Goal: Find specific page/section: Find specific page/section

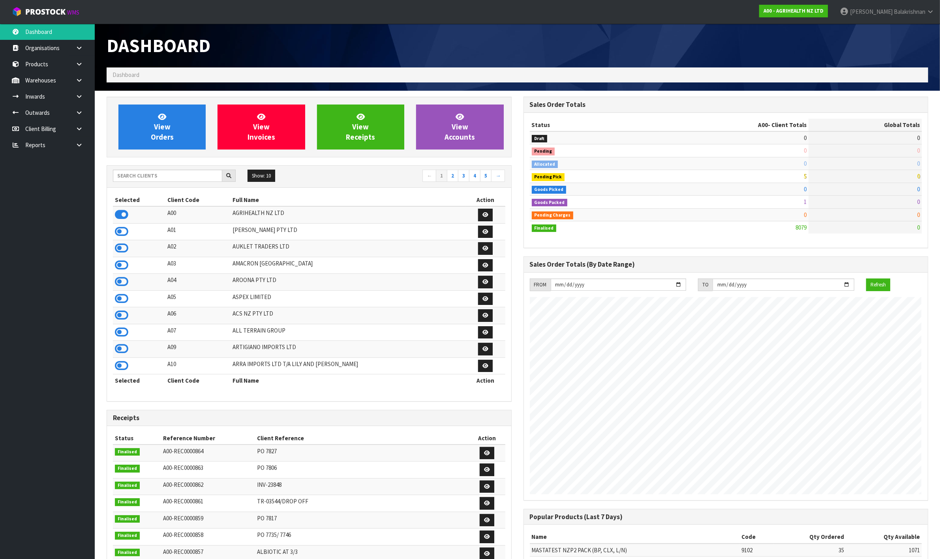
scroll to position [600, 416]
click at [191, 171] on input "text" at bounding box center [167, 176] width 109 height 12
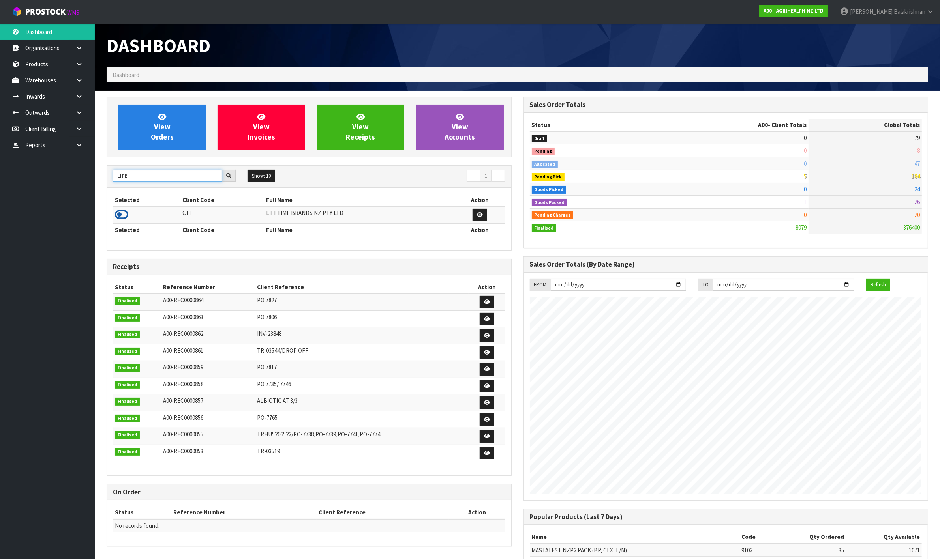
type input "LIFE"
click at [128, 219] on icon at bounding box center [121, 215] width 13 height 12
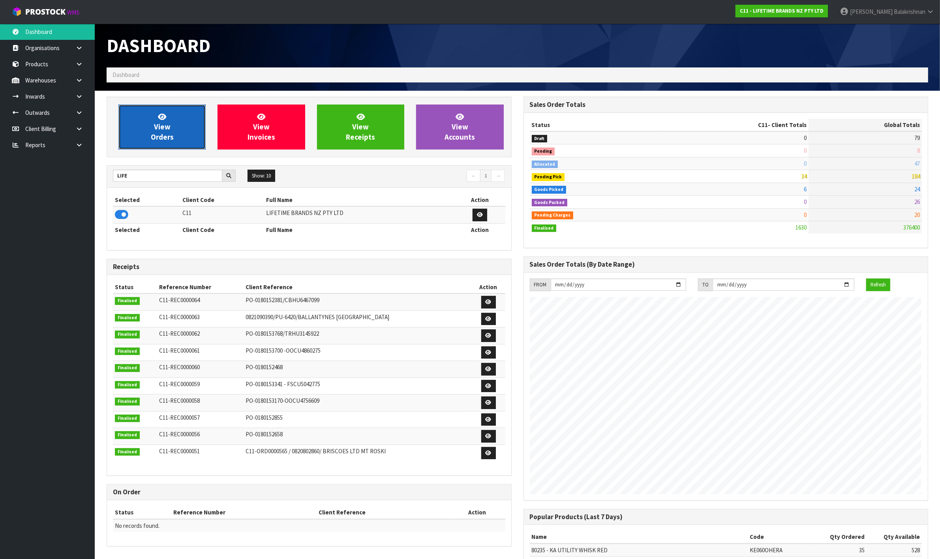
click at [164, 135] on span "View Orders" at bounding box center [162, 127] width 23 height 30
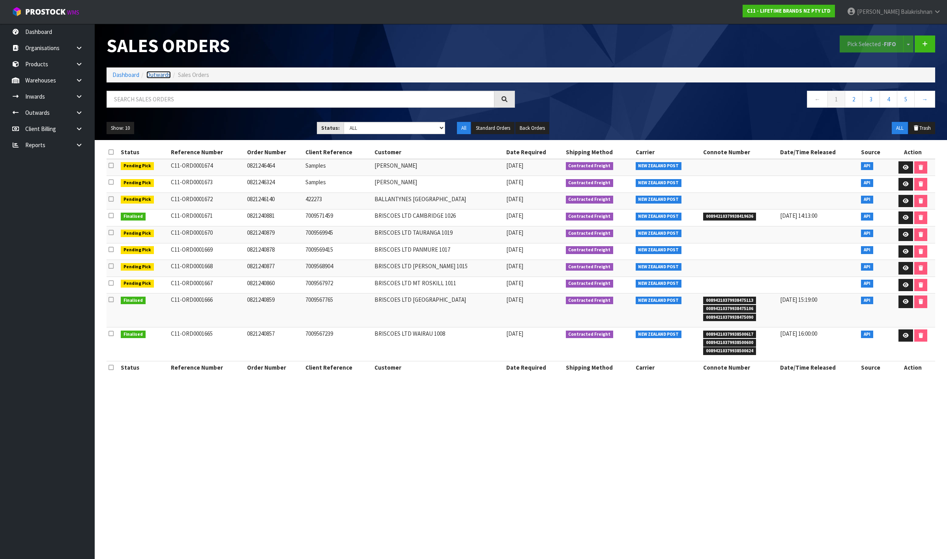
click at [155, 75] on link "Outwards" at bounding box center [158, 75] width 24 height 8
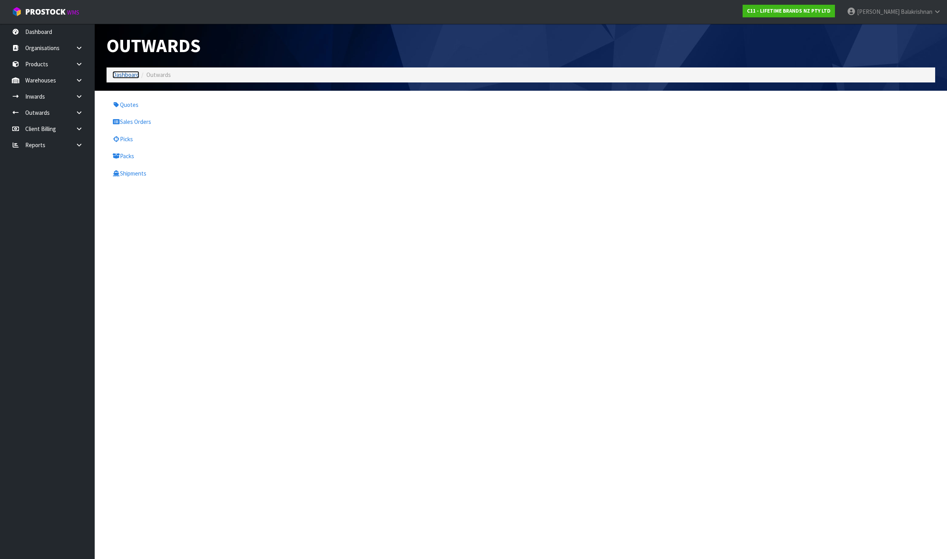
click at [124, 74] on link "Dashboard" at bounding box center [126, 75] width 27 height 8
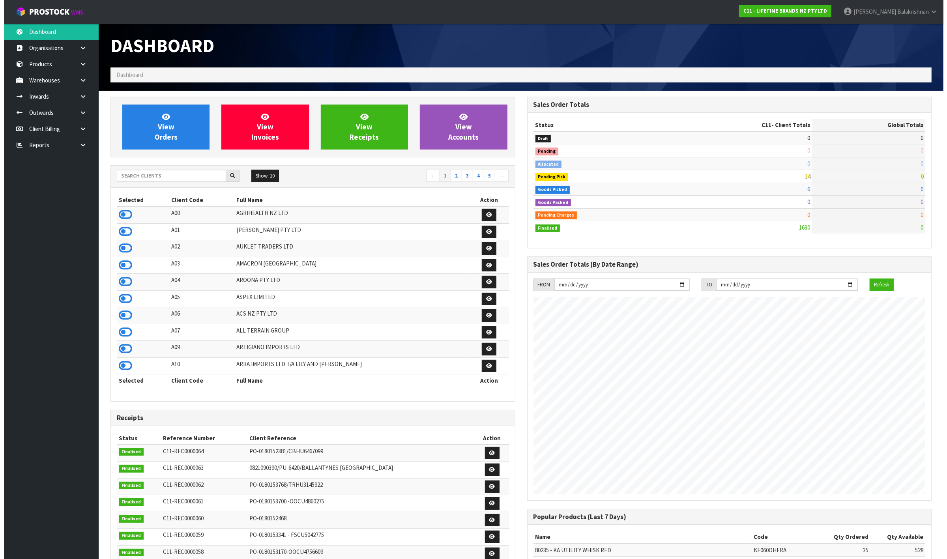
scroll to position [600, 416]
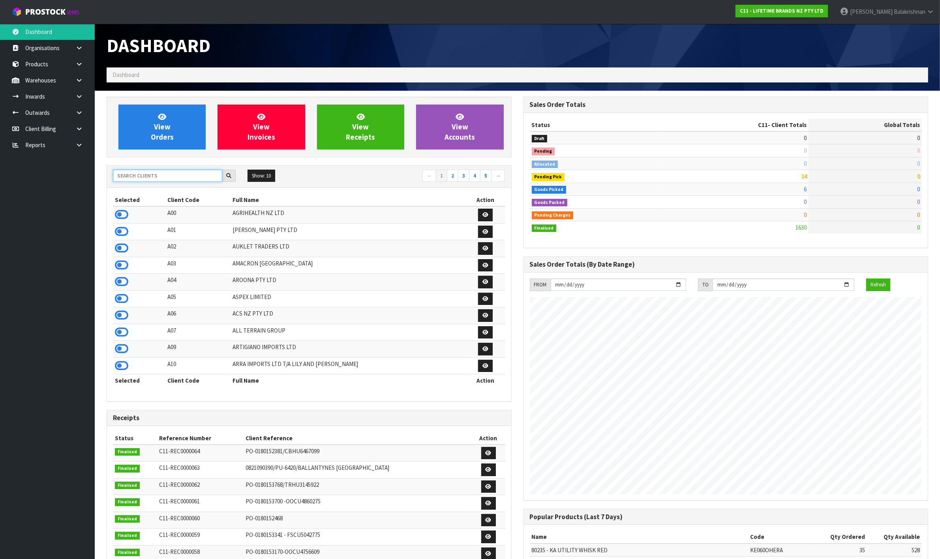
click at [146, 178] on input "text" at bounding box center [167, 176] width 109 height 12
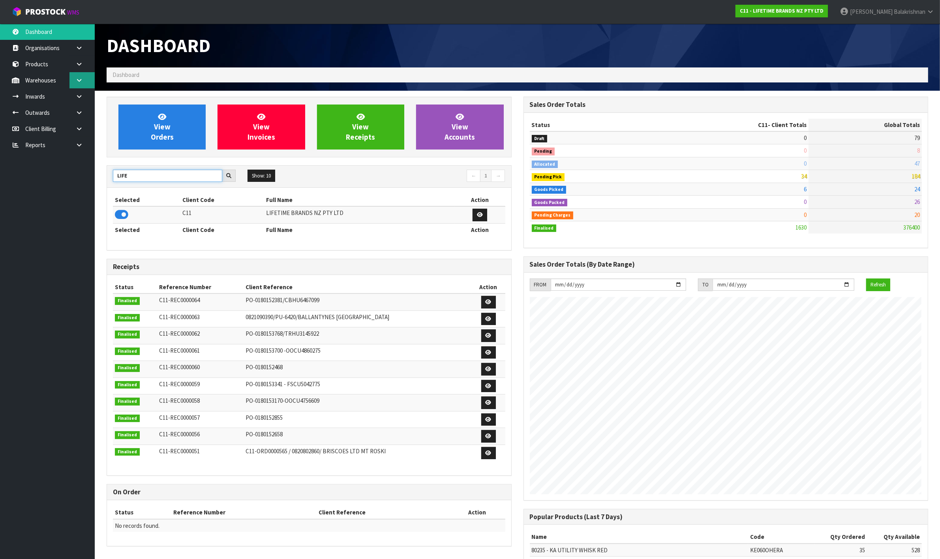
type input "LIFE"
click at [78, 77] on icon at bounding box center [79, 80] width 8 height 6
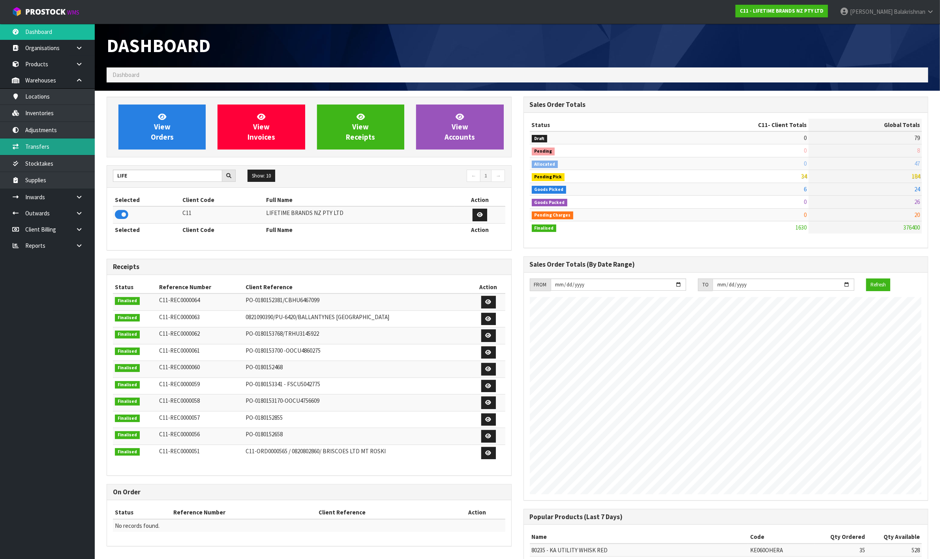
click at [47, 146] on link "Transfers" at bounding box center [47, 147] width 95 height 16
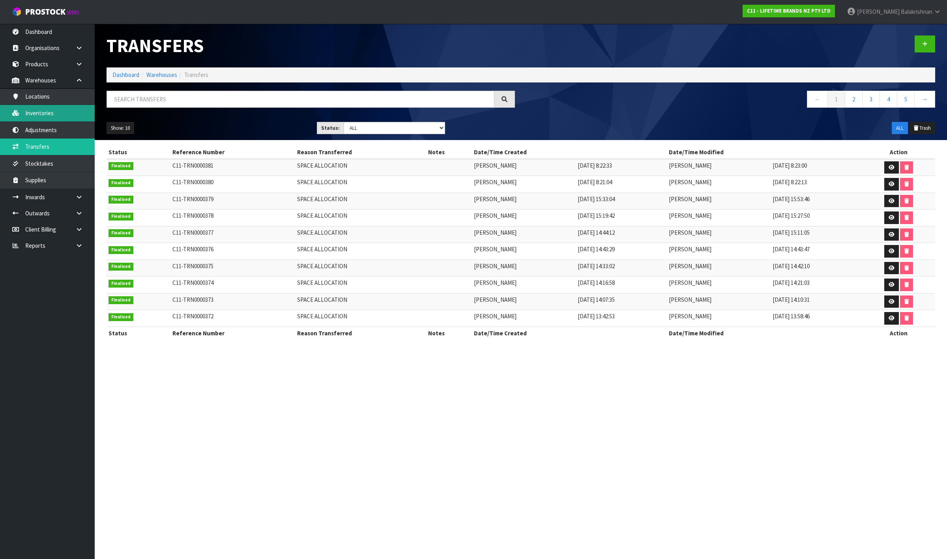
click at [54, 111] on link "Inventories" at bounding box center [47, 113] width 95 height 16
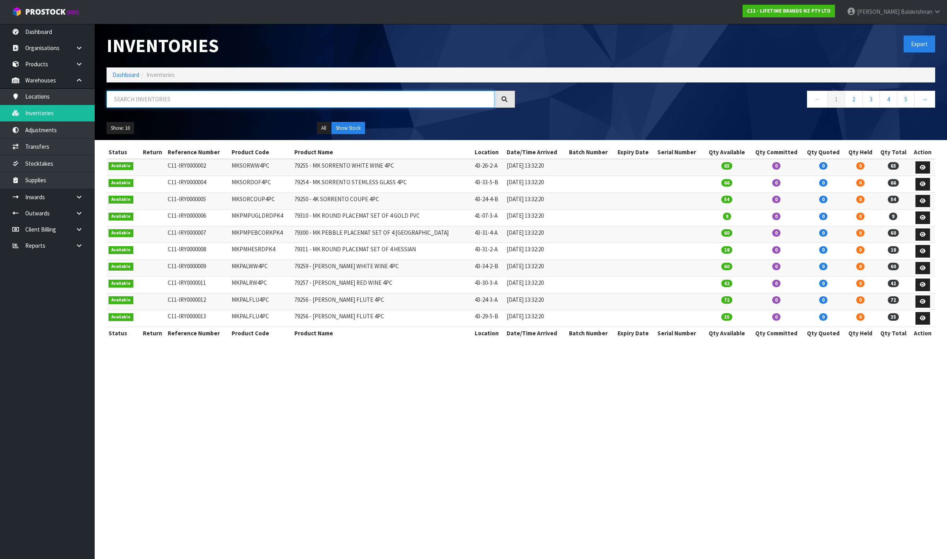
click at [199, 99] on input "text" at bounding box center [301, 99] width 388 height 17
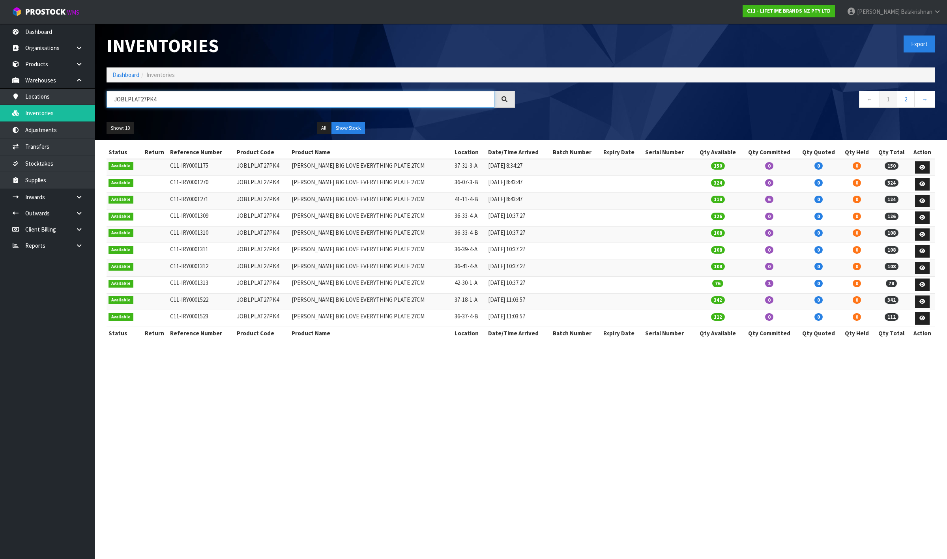
type input "JOBLPLAT27PK4"
